Goal: Transaction & Acquisition: Subscribe to service/newsletter

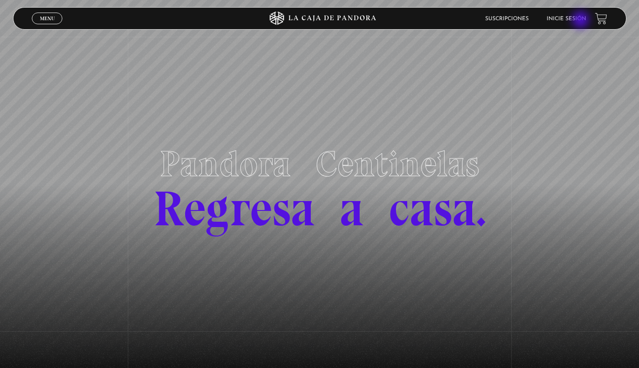
click at [582, 21] on link "Inicie sesión" at bounding box center [566, 18] width 39 height 5
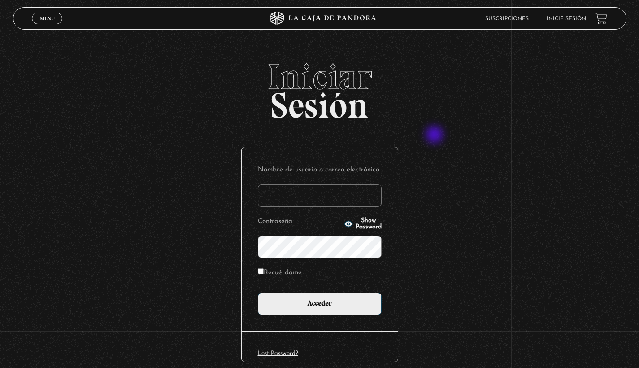
click at [436, 135] on div "Iniciar Sesión Nombre de usuario o correo electrónico Contraseña Show Password …" at bounding box center [319, 231] width 639 height 344
click at [520, 21] on link "Suscripciones" at bounding box center [507, 18] width 44 height 5
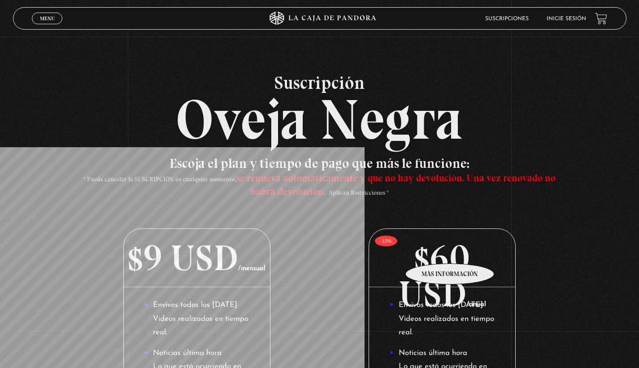
click at [450, 250] on p "$60 USD /anual" at bounding box center [442, 258] width 146 height 58
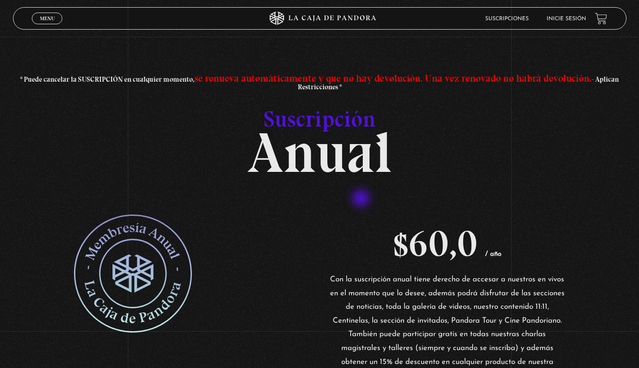
scroll to position [18, 0]
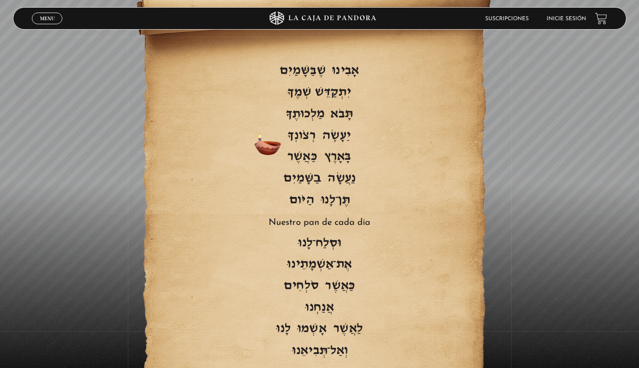
scroll to position [1961, 0]
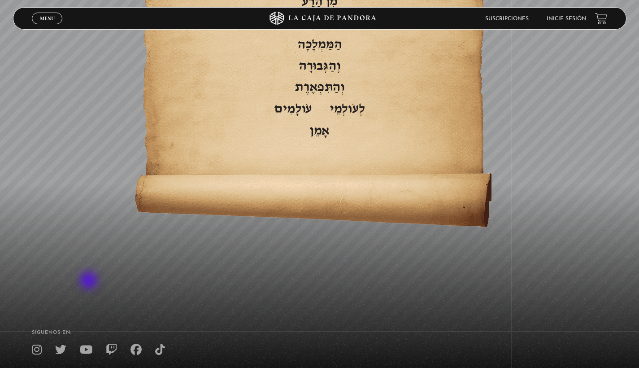
click at [90, 344] on icon at bounding box center [86, 349] width 13 height 11
